Goal: Transaction & Acquisition: Purchase product/service

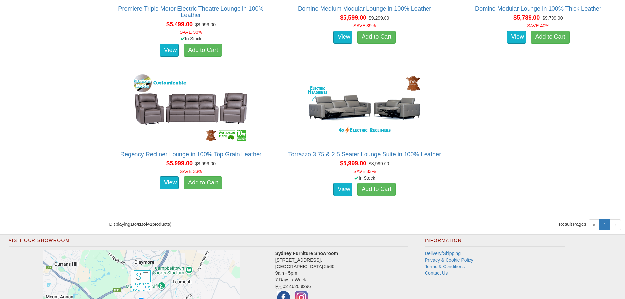
scroll to position [2297, 0]
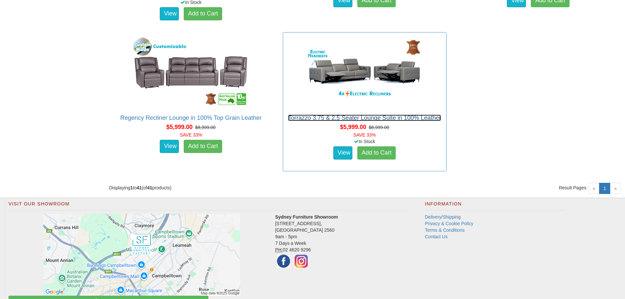
click at [367, 118] on link "Torrazzo 3.75 & 2.5 Seater Lounge Suite in 100% Leather" at bounding box center [364, 118] width 153 height 7
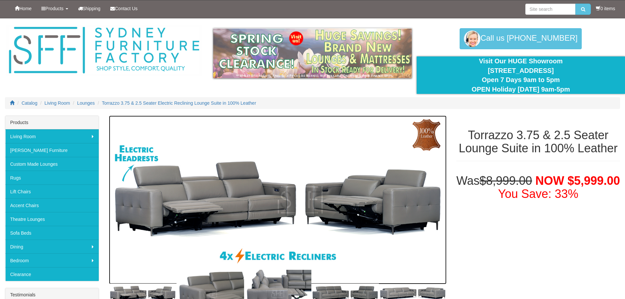
click at [218, 187] on img at bounding box center [277, 200] width 337 height 169
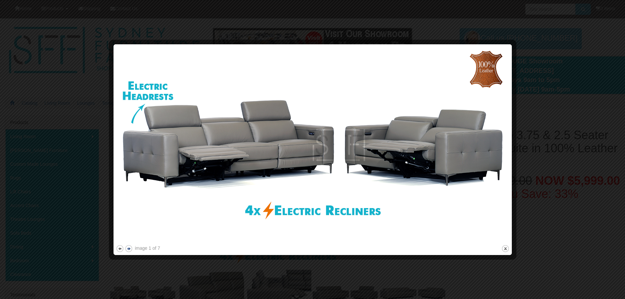
click at [130, 248] on button "next" at bounding box center [129, 248] width 8 height 8
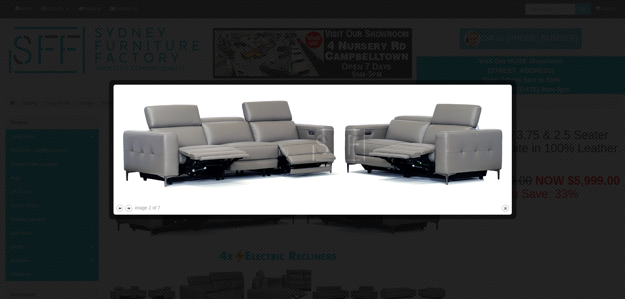
click at [542, 154] on div at bounding box center [312, 149] width 625 height 299
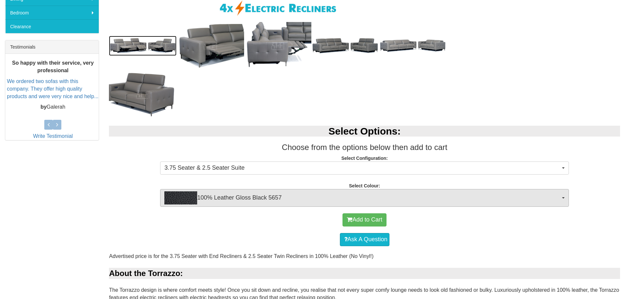
scroll to position [267, 0]
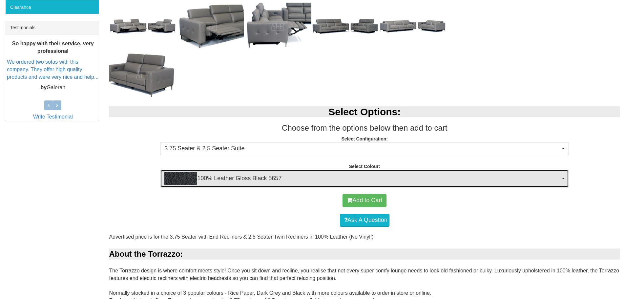
click at [300, 177] on span "100% Leather Gloss Black 5657" at bounding box center [362, 178] width 396 height 13
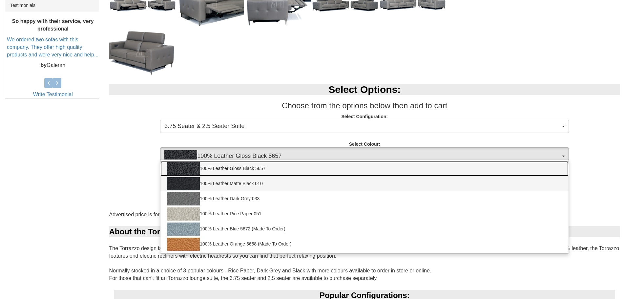
scroll to position [333, 0]
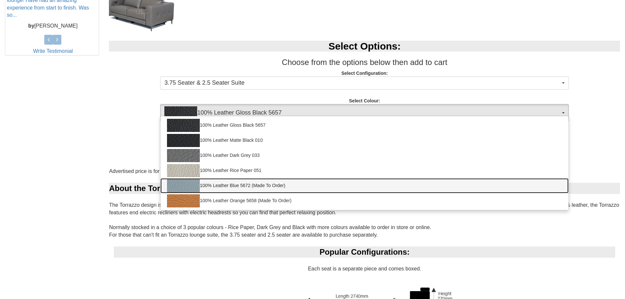
click at [234, 185] on link "100% Leather Blue 5672 (Made To Order)" at bounding box center [364, 185] width 408 height 15
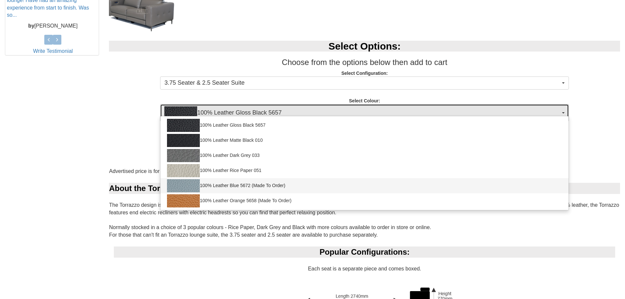
select select "2024"
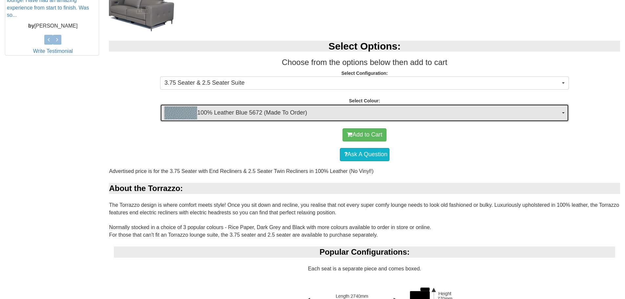
click at [317, 108] on span "100% Leather Blue 5672 (Made To Order)" at bounding box center [362, 112] width 396 height 13
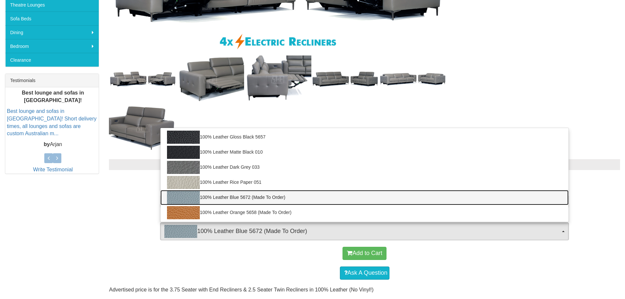
scroll to position [136, 0]
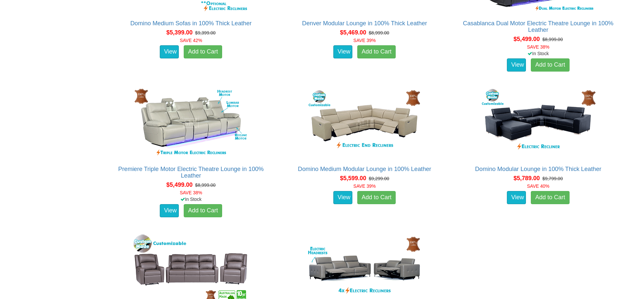
scroll to position [1903, 0]
